Goal: Task Accomplishment & Management: Manage account settings

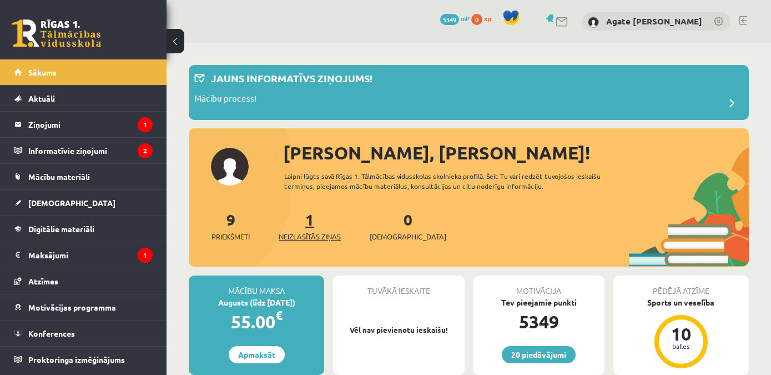
click at [320, 233] on span "Neizlasītās ziņas" at bounding box center [310, 236] width 62 height 11
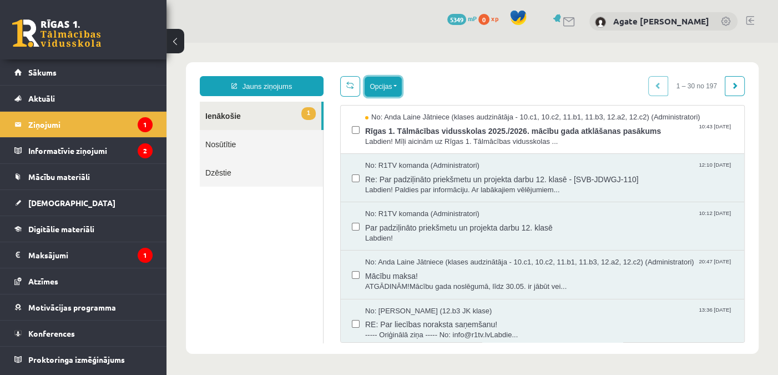
click at [384, 90] on button "Opcijas" at bounding box center [383, 87] width 37 height 20
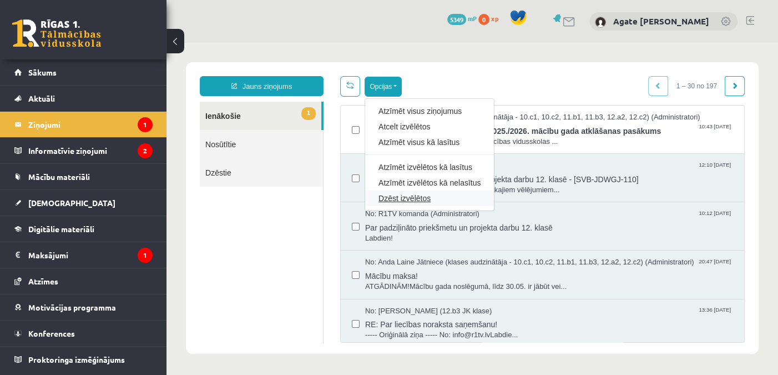
click at [416, 199] on link "Dzēst izvēlētos" at bounding box center [430, 198] width 102 height 11
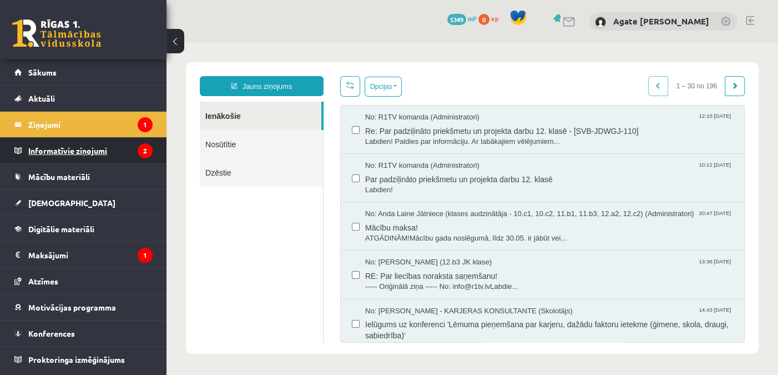
click at [93, 149] on legend "Informatīvie ziņojumi 2" at bounding box center [90, 151] width 124 height 26
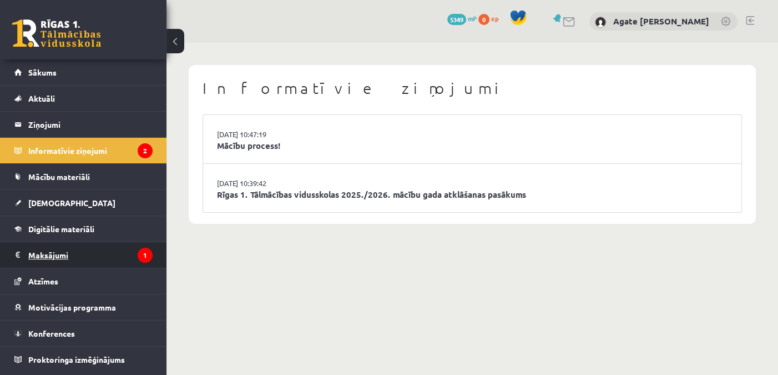
click at [73, 258] on legend "Maksājumi 1" at bounding box center [90, 255] width 124 height 26
